Goal: Information Seeking & Learning: Learn about a topic

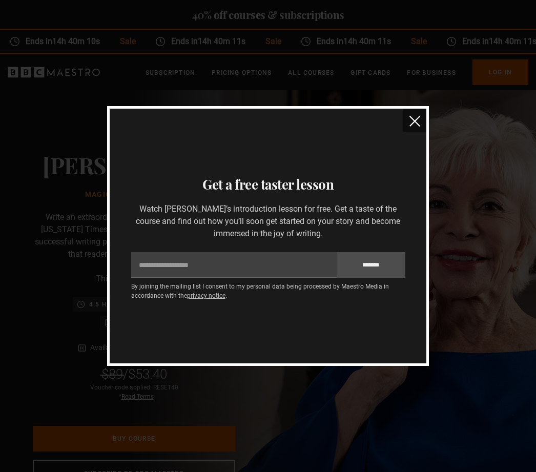
scroll to position [0, 139]
click at [416, 124] on img "close" at bounding box center [414, 121] width 11 height 11
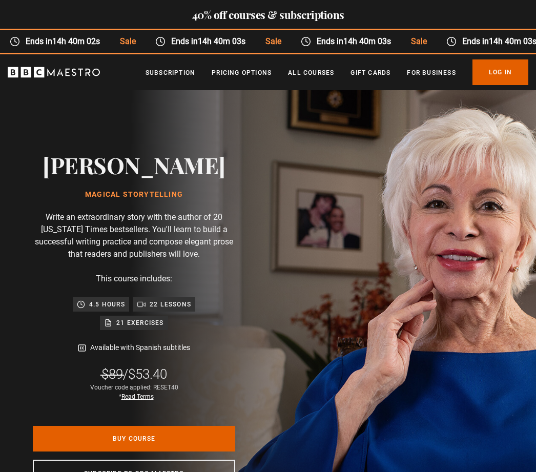
scroll to position [0, 279]
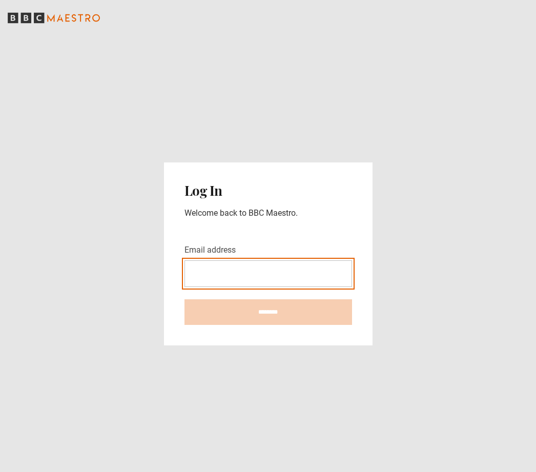
click at [240, 287] on input "Email address" at bounding box center [268, 273] width 168 height 27
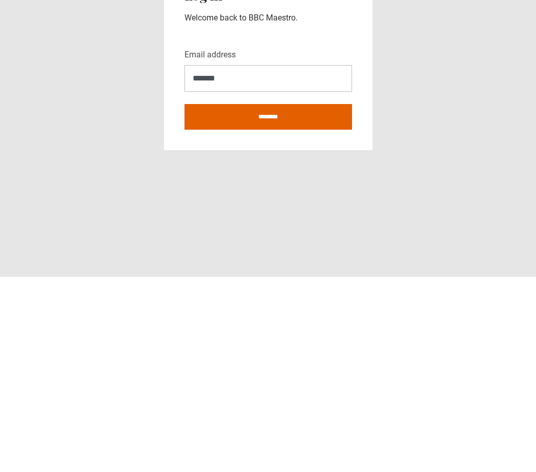
click at [321, 299] on input "********" at bounding box center [268, 312] width 168 height 26
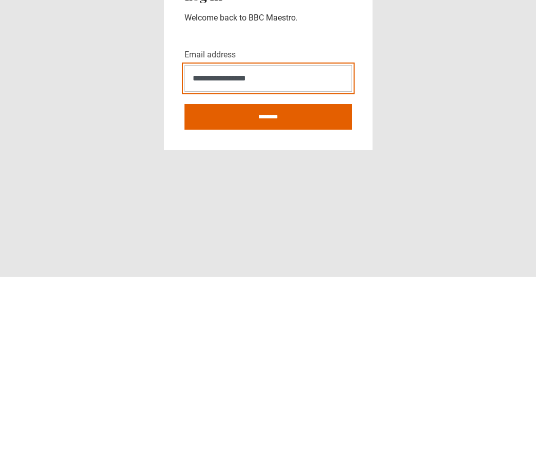
type input "**********"
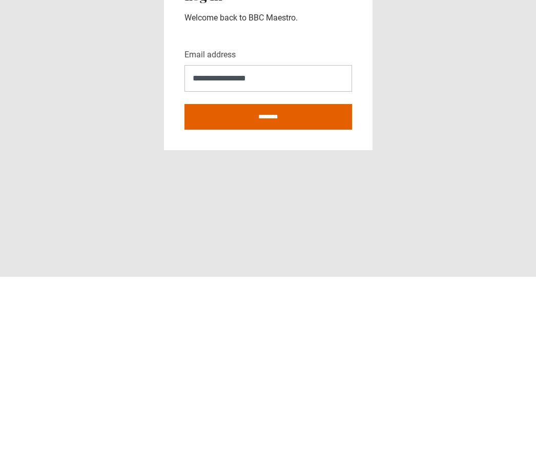
click at [319, 299] on input "********" at bounding box center [268, 312] width 168 height 26
type input "**********"
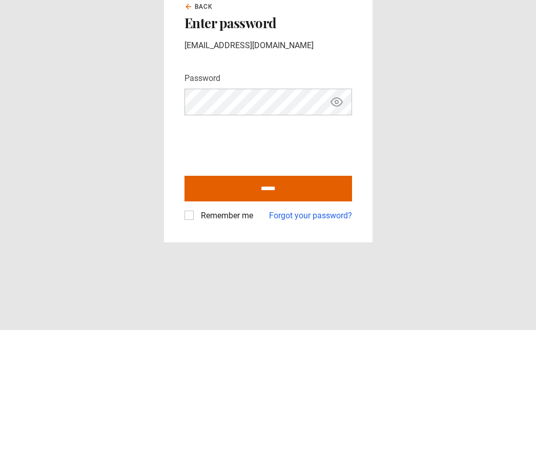
scroll to position [33, 0]
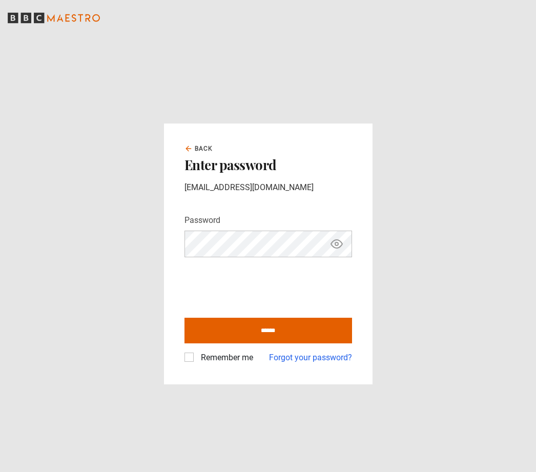
click at [289, 318] on input "******" at bounding box center [268, 331] width 168 height 26
type input "**********"
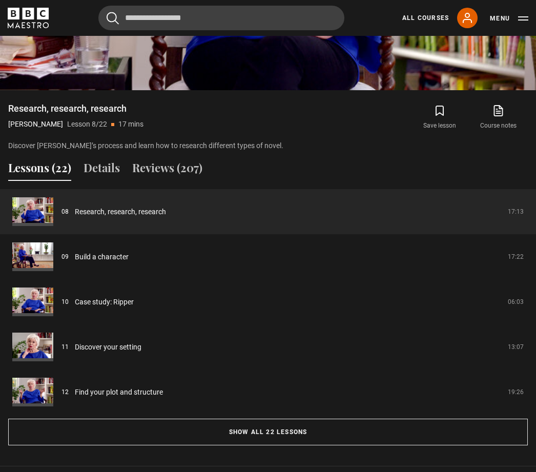
scroll to position [773, 0]
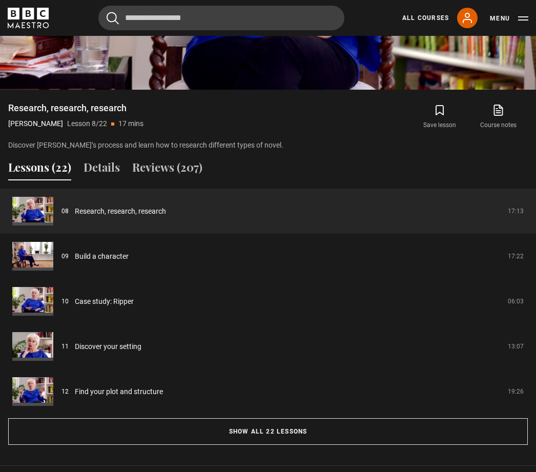
click at [279, 445] on button "Show all 22 lessons" at bounding box center [268, 431] width 520 height 27
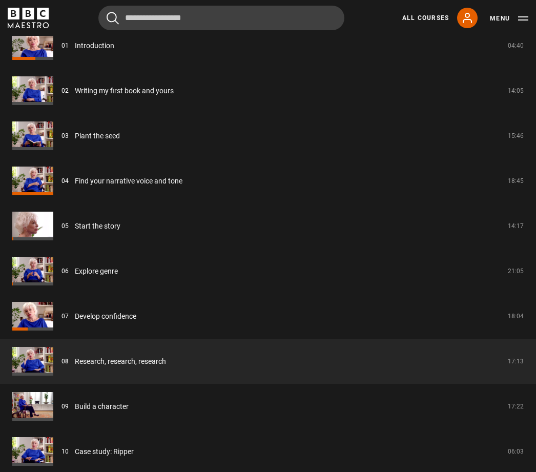
scroll to position [981, 0]
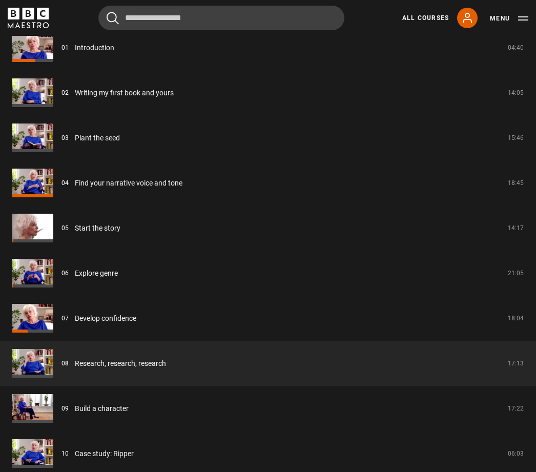
click at [127, 324] on link "Develop confidence" at bounding box center [105, 319] width 61 height 11
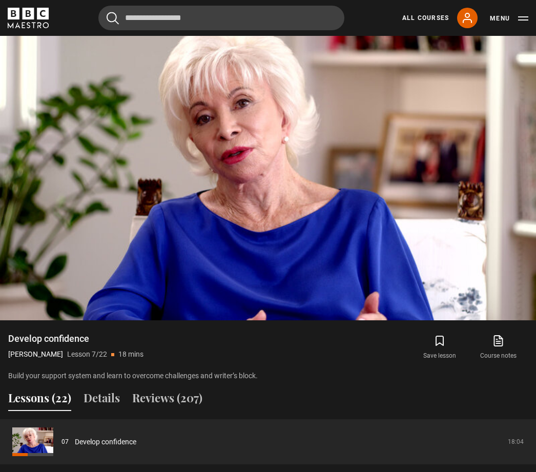
click at [371, 239] on video-js "Video Player is loading. Play Lesson Develop confidence 10s Skip Back 10 second…" at bounding box center [268, 169] width 536 height 301
click at [363, 190] on video-js "Video Player is loading. Play Lesson Develop confidence 10s Skip Back 10 second…" at bounding box center [268, 169] width 536 height 301
click at [72, 241] on video-js "Video Player is loading. Play Lesson Develop confidence 10s Skip Back 10 second…" at bounding box center [268, 169] width 536 height 301
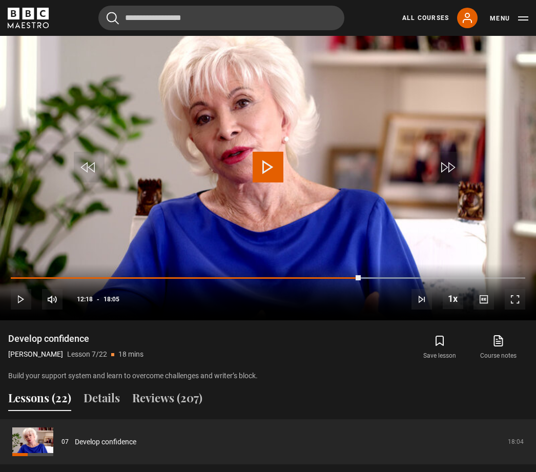
click at [500, 20] on button "Menu" at bounding box center [509, 18] width 38 height 10
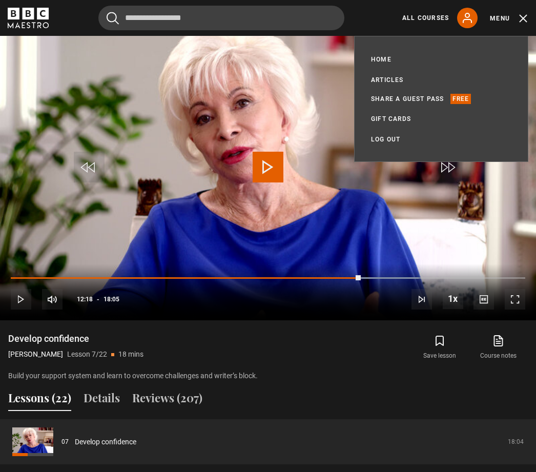
click at [464, 190] on button "10s Skip Forward 10 seconds" at bounding box center [447, 167] width 36 height 46
click at [434, 20] on link "All Courses" at bounding box center [425, 17] width 47 height 9
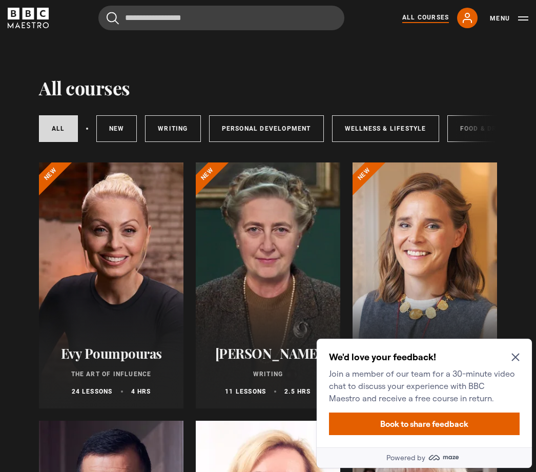
click at [517, 356] on icon "Close Maze Prompt" at bounding box center [515, 358] width 8 height 8
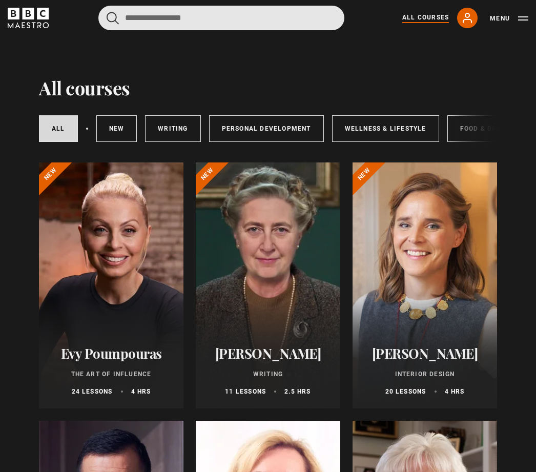
click at [239, 15] on input "Search" at bounding box center [221, 18] width 246 height 25
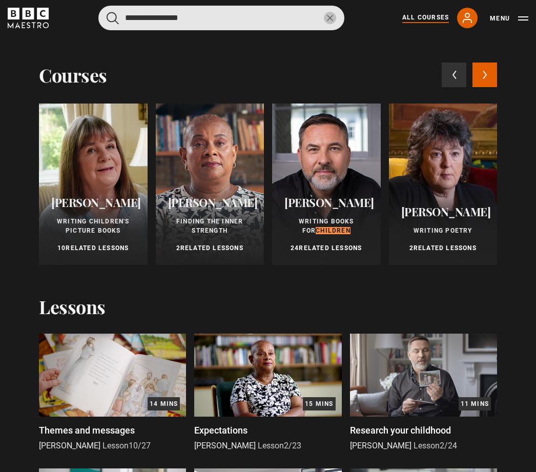
click at [156, 25] on input "**********" at bounding box center [221, 18] width 246 height 25
click at [162, 19] on input "**********" at bounding box center [221, 18] width 246 height 25
click at [113, 18] on button "submit" at bounding box center [113, 18] width 12 height 13
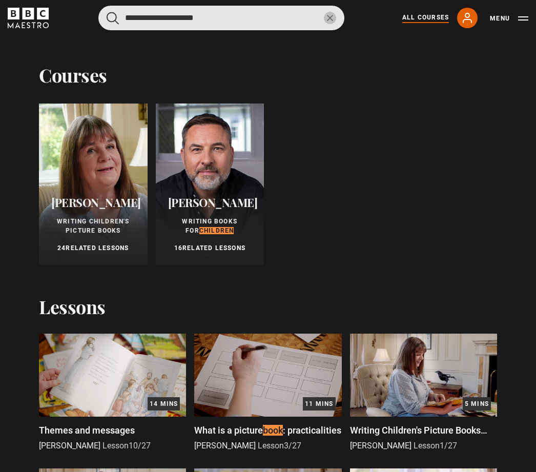
click at [143, 16] on input "**********" at bounding box center [221, 18] width 246 height 25
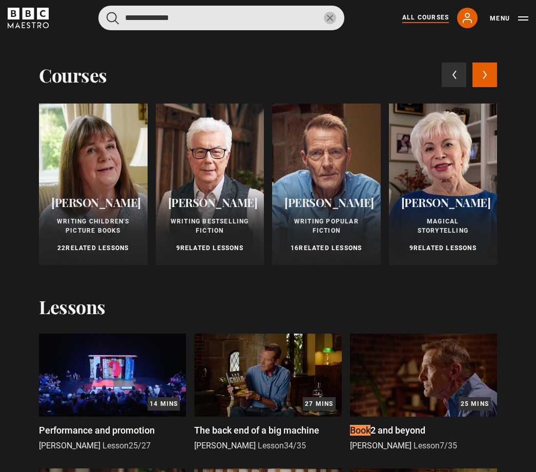
type input "**********"
click at [113, 18] on button "submit" at bounding box center [113, 18] width 12 height 13
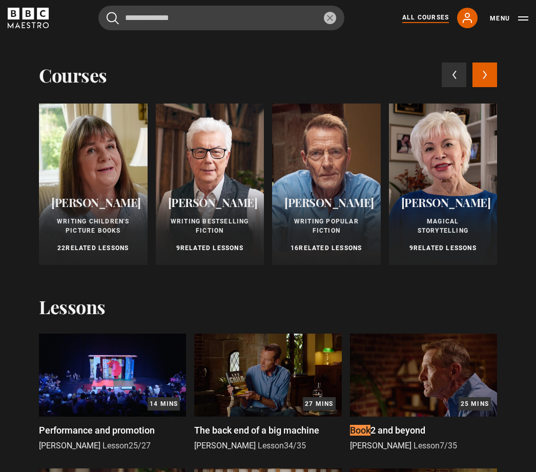
click at [114, 197] on span "[PERSON_NAME]" at bounding box center [96, 202] width 90 height 15
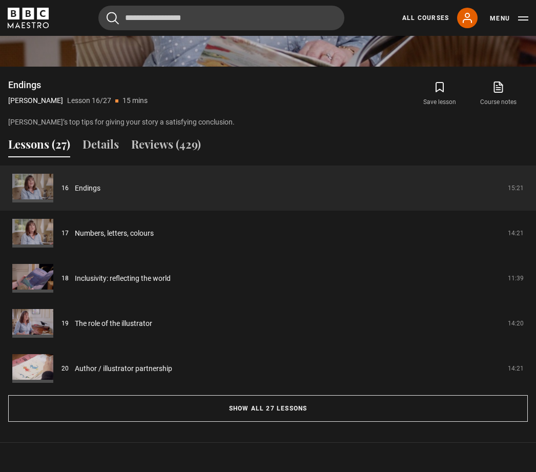
scroll to position [796, 0]
click at [303, 422] on button "Show all 27 lessons" at bounding box center [268, 408] width 520 height 27
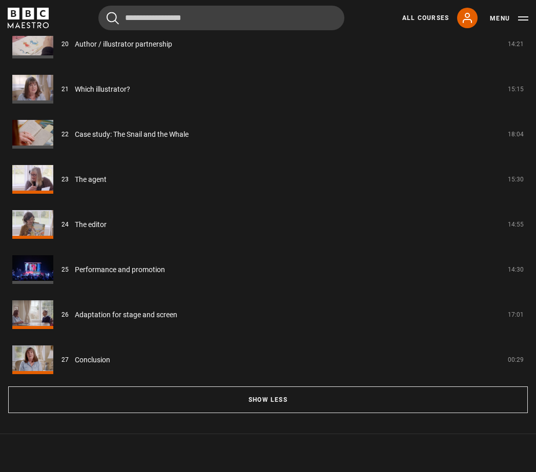
scroll to position [1843, 0]
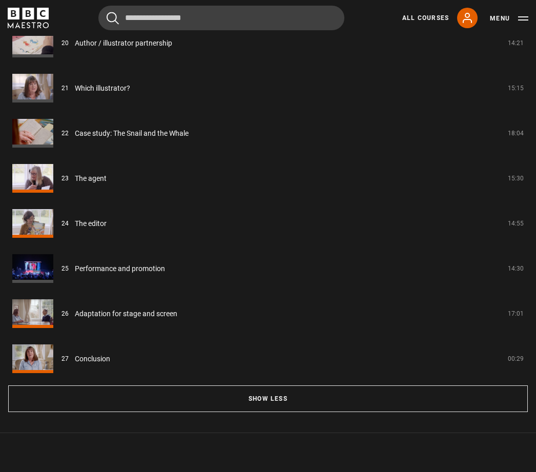
click at [383, 412] on button "Show less" at bounding box center [268, 398] width 520 height 27
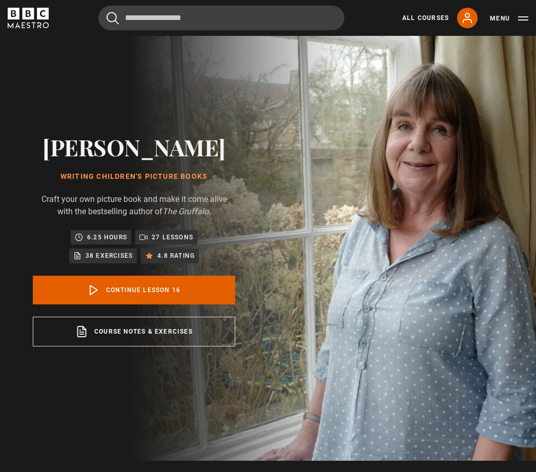
scroll to position [0, 0]
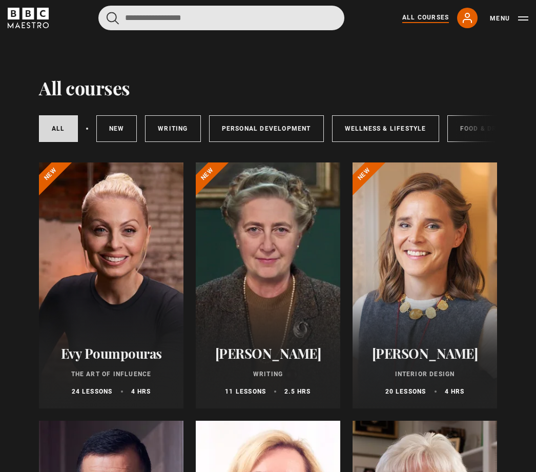
click at [170, 15] on input "Search" at bounding box center [221, 18] width 246 height 25
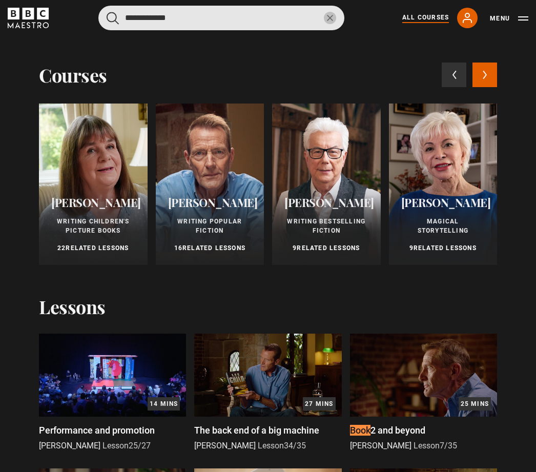
type input "**********"
click at [113, 18] on button "submit" at bounding box center [113, 18] width 12 height 13
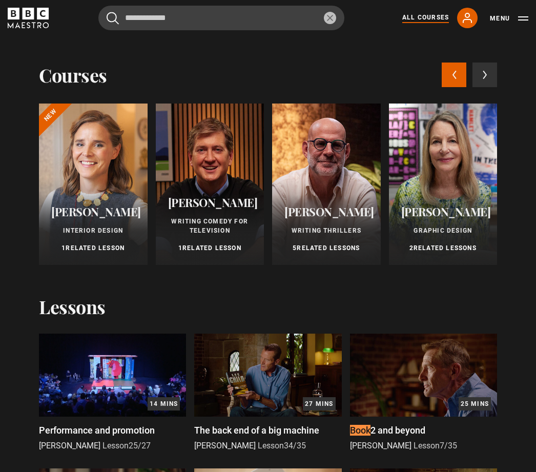
scroll to position [0, 699]
click at [471, 211] on span "[PERSON_NAME]" at bounding box center [446, 211] width 90 height 15
click at [450, 225] on div "Paula Scher Graphic Design 2 Related Lessons" at bounding box center [443, 229] width 109 height 72
click at [452, 173] on div at bounding box center [443, 183] width 109 height 161
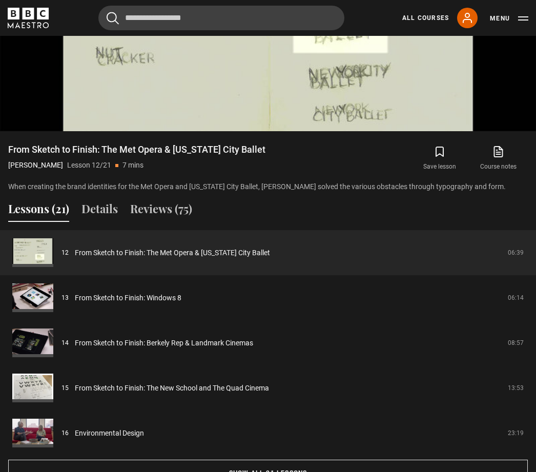
scroll to position [732, 0]
click at [266, 258] on link "From Sketch to Finish: The Met Opera & New York City Ballet" at bounding box center [172, 252] width 195 height 11
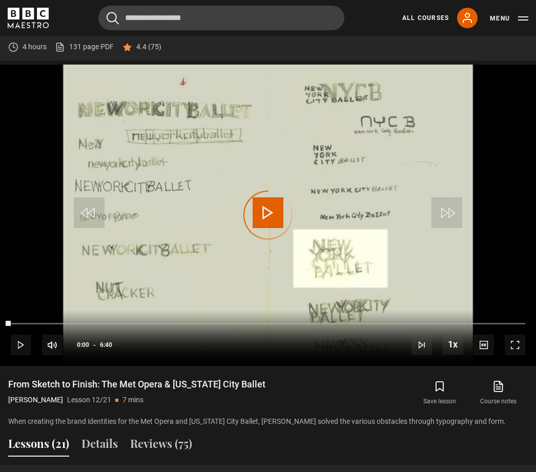
scroll to position [497, 0]
click at [270, 241] on div "Video Player is loading." at bounding box center [267, 215] width 51 height 51
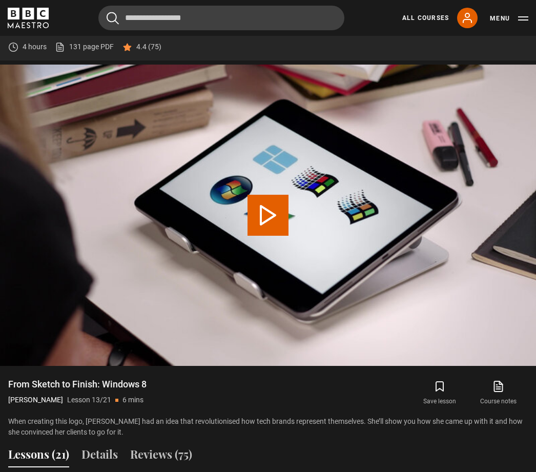
scroll to position [510, 0]
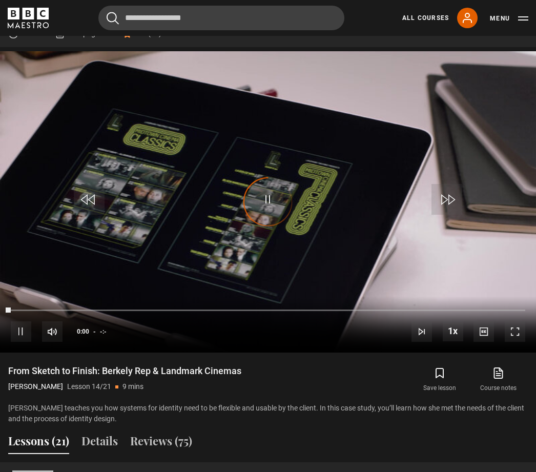
click at [269, 227] on div "Video Player is loading." at bounding box center [267, 201] width 51 height 51
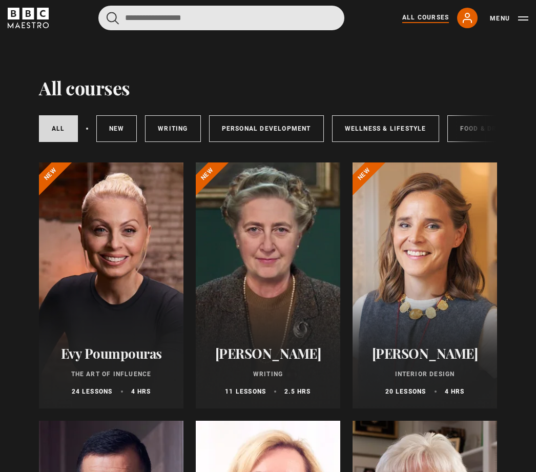
click at [204, 17] on input "Search" at bounding box center [221, 18] width 246 height 25
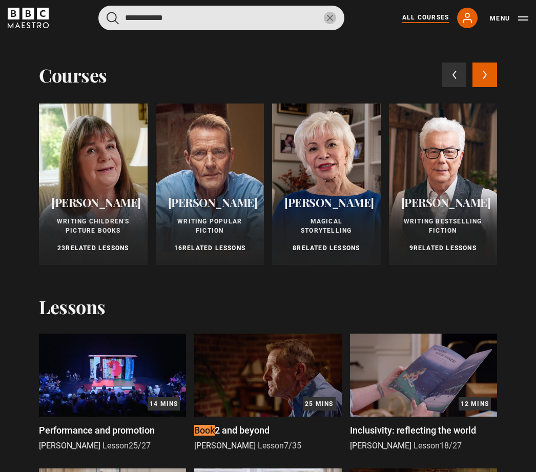
type input "**********"
click at [113, 18] on button "submit" at bounding box center [113, 18] width 12 height 13
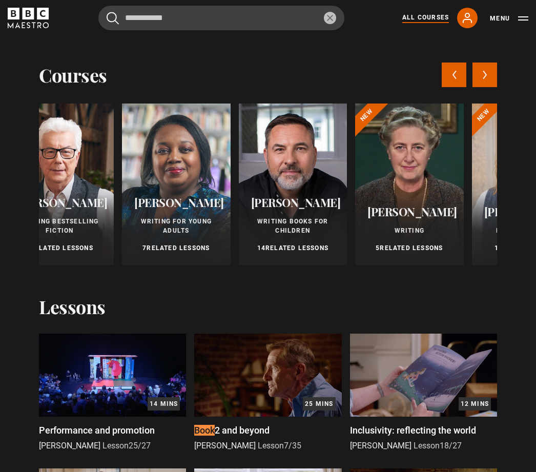
scroll to position [0, 381]
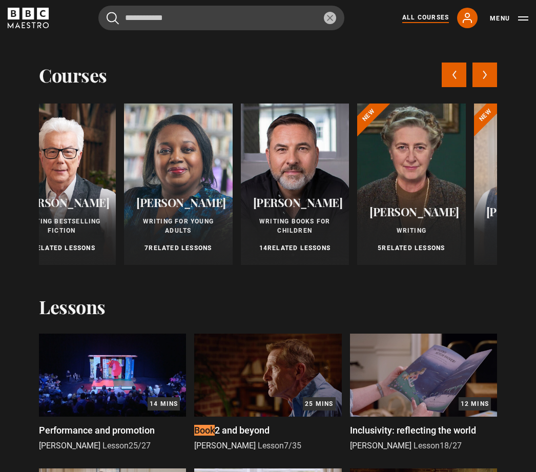
click at [190, 211] on div "Malorie Blackman Writing for Young Adults 7 Related Lessons" at bounding box center [178, 224] width 109 height 81
click at [191, 218] on span "Writing for Young Adults" at bounding box center [178, 226] width 71 height 16
click at [184, 195] on span "[PERSON_NAME]" at bounding box center [181, 202] width 90 height 15
click at [189, 222] on span "Writing for Young Adults" at bounding box center [178, 226] width 71 height 16
click at [199, 170] on div at bounding box center [178, 183] width 109 height 161
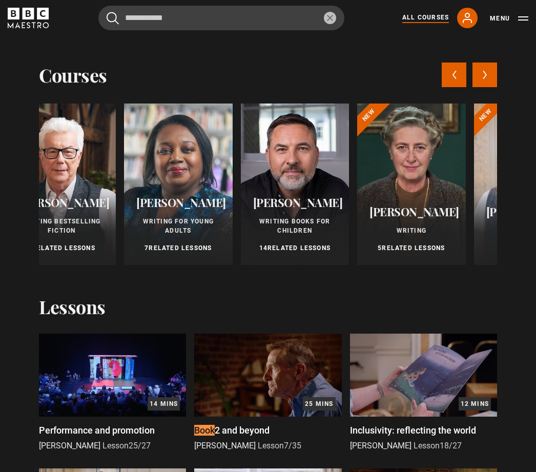
click at [166, 197] on span "[PERSON_NAME]" at bounding box center [181, 202] width 90 height 15
click at [191, 216] on div "Malorie Blackman Writing for Young Adults 7 Related Lessons" at bounding box center [178, 224] width 109 height 81
click at [184, 215] on div "Malorie Blackman Writing for Young Adults 7 Related Lessons" at bounding box center [178, 224] width 109 height 81
click at [173, 218] on span "Writing for Young Adults" at bounding box center [178, 226] width 71 height 16
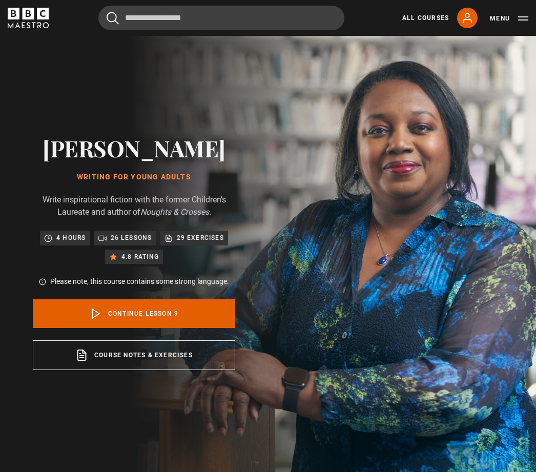
scroll to position [3, 0]
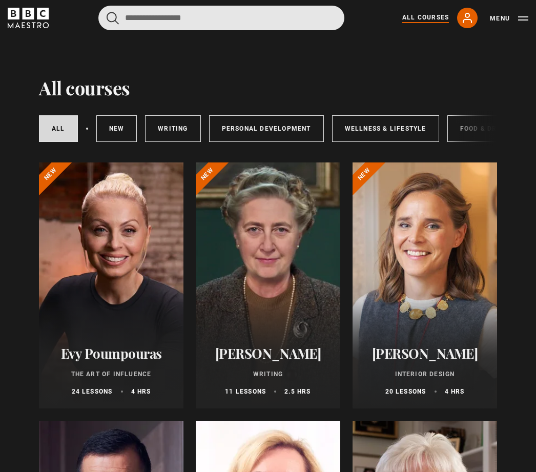
click at [229, 17] on input "Search" at bounding box center [221, 18] width 246 height 25
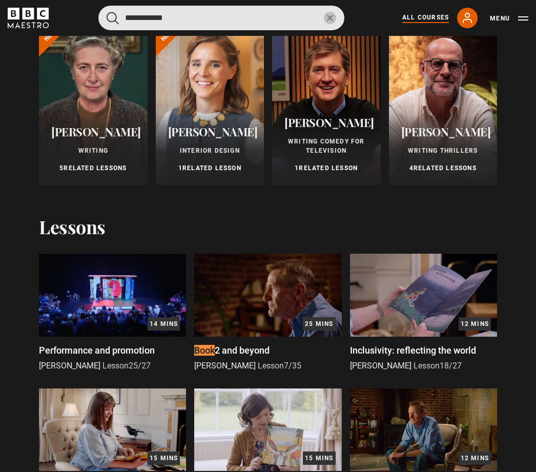
scroll to position [0, 699]
type input "**********"
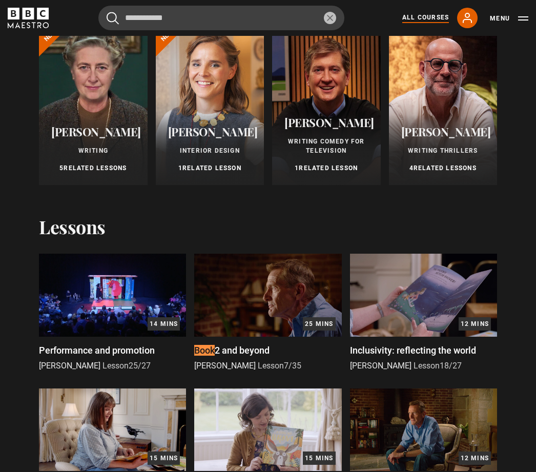
click at [455, 99] on div at bounding box center [443, 104] width 109 height 161
click at [443, 149] on span "Writing Thrillers" at bounding box center [443, 150] width 70 height 7
click at [459, 125] on span "[PERSON_NAME]" at bounding box center [446, 131] width 90 height 15
click at [463, 128] on span "[PERSON_NAME]" at bounding box center [446, 131] width 90 height 15
click at [449, 126] on span "[PERSON_NAME]" at bounding box center [446, 131] width 90 height 15
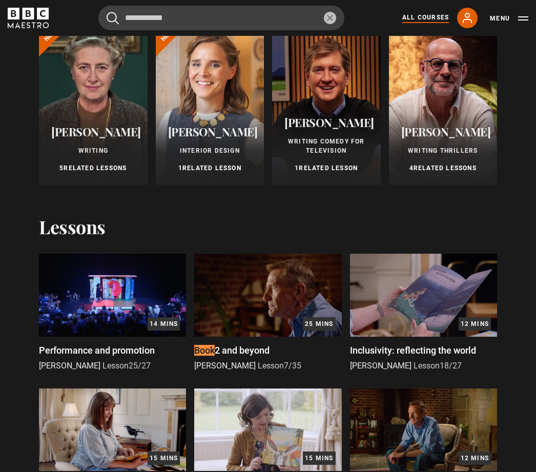
click at [430, 138] on span "[PERSON_NAME]" at bounding box center [446, 131] width 90 height 15
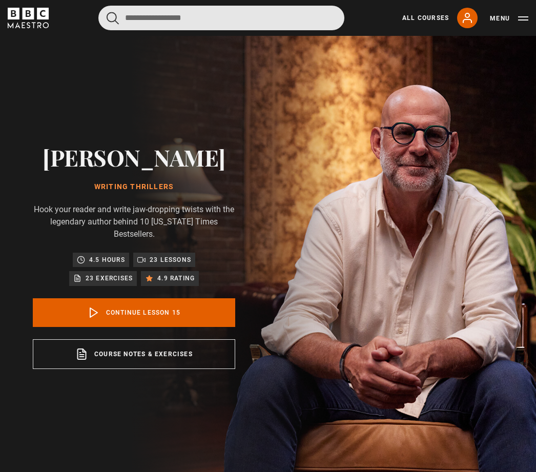
click at [234, 14] on input "Search" at bounding box center [221, 18] width 246 height 25
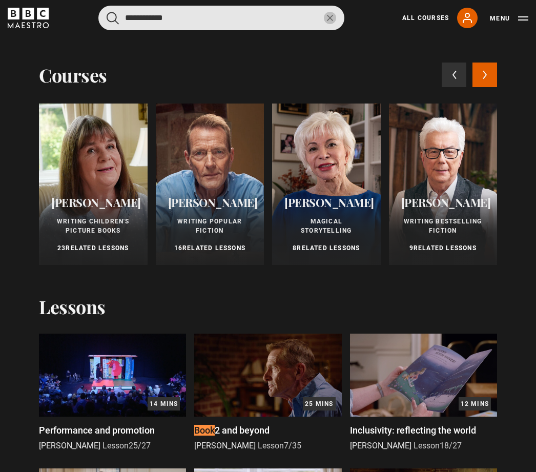
type input "**********"
click at [113, 18] on button "submit" at bounding box center [113, 18] width 12 height 13
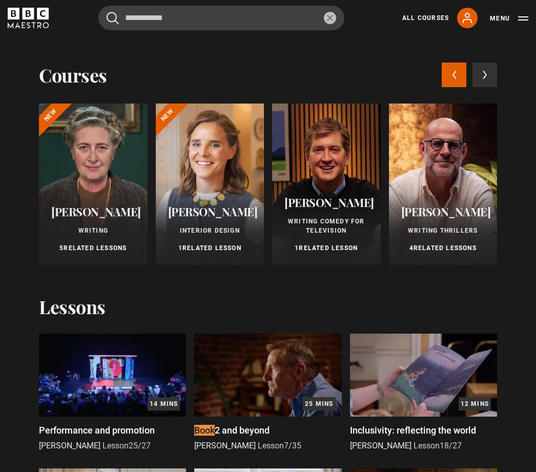
scroll to position [0, 699]
click at [346, 219] on span "Writing Comedy for Television" at bounding box center [326, 226] width 77 height 16
click at [338, 214] on div "Bill Lawrence Writing Comedy for Television 1 Related Lesson" at bounding box center [326, 224] width 109 height 81
click at [337, 211] on div "Bill Lawrence Writing Comedy for Television 1 Related Lesson" at bounding box center [326, 224] width 109 height 81
click at [336, 208] on span "[PERSON_NAME]" at bounding box center [329, 202] width 90 height 15
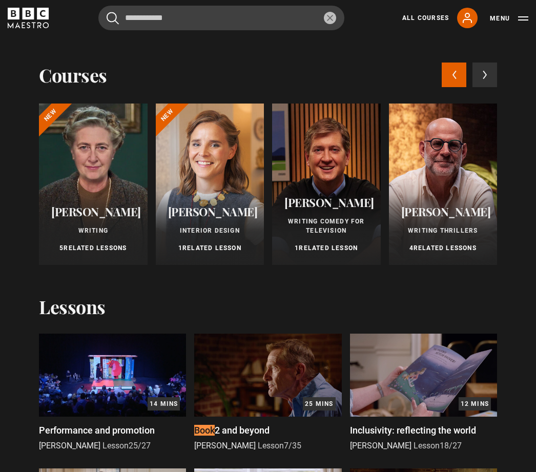
click at [347, 205] on span "[PERSON_NAME]" at bounding box center [329, 202] width 90 height 15
click at [329, 194] on div "Bill Lawrence Writing Comedy for Television 1 Related Lesson" at bounding box center [326, 224] width 109 height 81
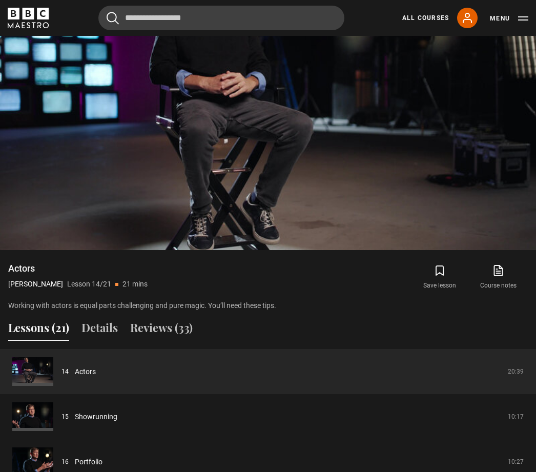
scroll to position [613, 0]
click at [278, 345] on div "Lessons (21) Details Reviews (33)" at bounding box center [268, 332] width 536 height 26
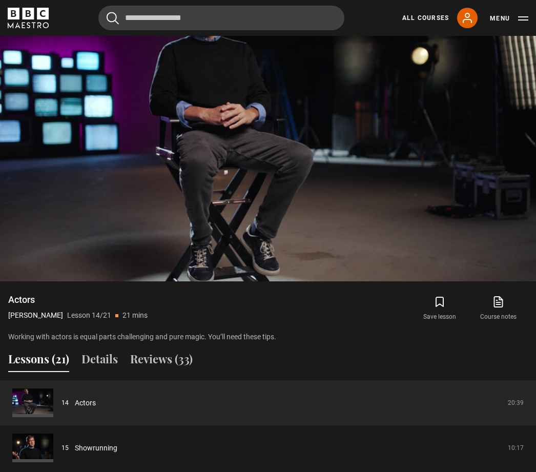
scroll to position [583, 0]
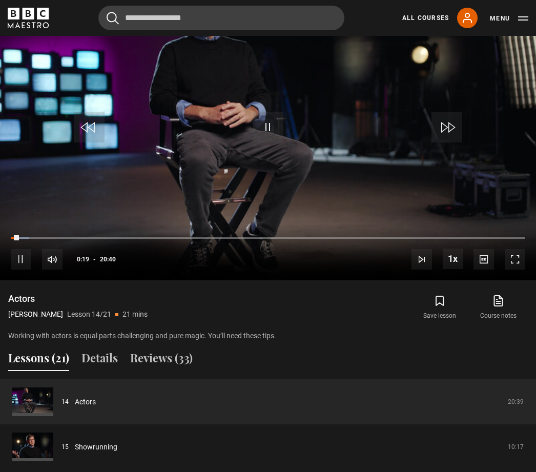
click at [275, 234] on video-js "Video Player is loading. Play Lesson Actors 10s Skip Back 10 seconds Pause 10s …" at bounding box center [268, 129] width 536 height 301
